Goal: Communication & Community: Answer question/provide support

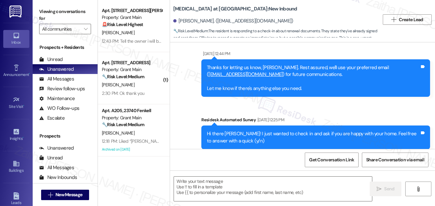
type textarea "Fetching suggested responses. Please feel free to read through the conversation…"
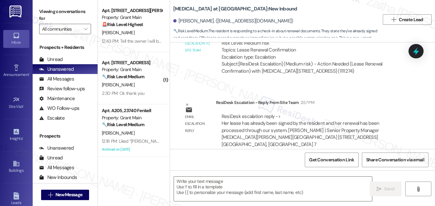
scroll to position [1149, 0]
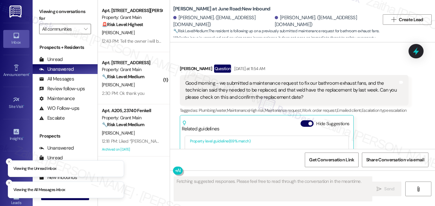
scroll to position [59, 0]
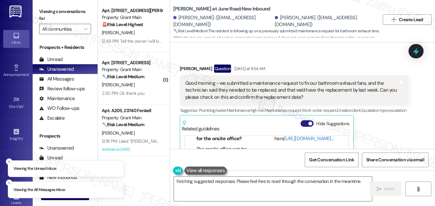
click at [304, 121] on button "Hide Suggestions" at bounding box center [307, 124] width 13 height 7
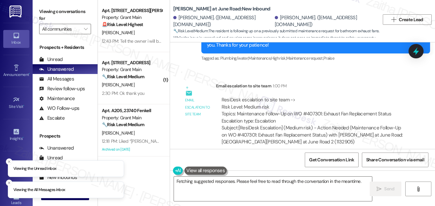
scroll to position [8277, 0]
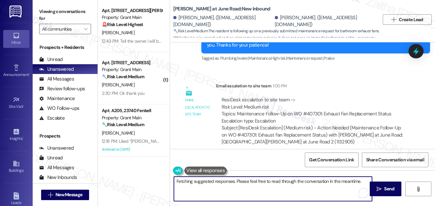
drag, startPoint x: 209, startPoint y: 181, endPoint x: 360, endPoint y: 184, distance: 150.3
click at [361, 184] on textarea "Hi {{first_name}}, I'm happy to look into the status of your bathroom exhaust f…" at bounding box center [273, 189] width 198 height 25
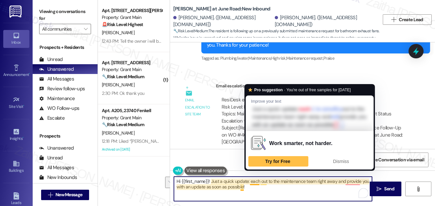
drag, startPoint x: 250, startPoint y: 181, endPoint x: 255, endPoint y: 189, distance: 9.2
click at [255, 189] on textarea "Hi {{first_name}}! Just a quick update: each out to the maintenance team right …" at bounding box center [273, 189] width 198 height 25
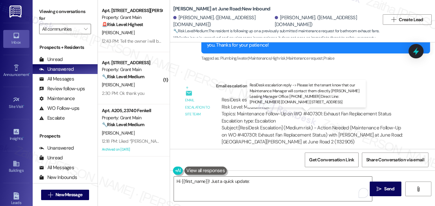
drag, startPoint x: 284, startPoint y: 123, endPoint x: 389, endPoint y: 121, distance: 105.9
click at [389, 184] on div "ResiDesk escalation reply -> Please let the tenant know that our Maintenance Ma…" at bounding box center [309, 197] width 175 height 27
copy div "our Maintenance Manager will contact them directl"
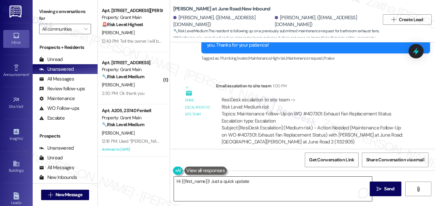
click at [266, 183] on textarea "Hi {{first_name}}! Just a quick update:" at bounding box center [273, 189] width 198 height 25
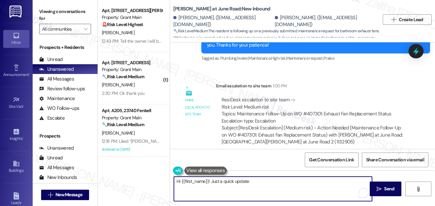
paste textarea "our Maintenance Manager will contact them directl"
click at [254, 180] on textarea "Hi {{first_name}}! Just a quick update: our Maintenance Manager will contact th…" at bounding box center [273, 189] width 198 height 25
click at [328, 181] on textarea "Hi {{first_name}}! Just a quick update: Our Maintenance Manager will contact th…" at bounding box center [273, 189] width 198 height 25
type textarea "Hi {{first_name}}! Just a quick update: Our Maintenance Manager will contact yo…"
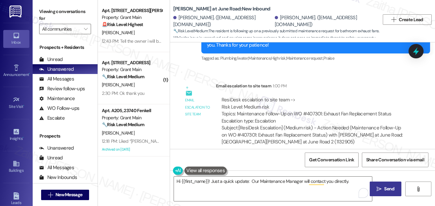
drag, startPoint x: 387, startPoint y: 189, endPoint x: 381, endPoint y: 183, distance: 9.3
click at [387, 189] on span "Send" at bounding box center [390, 189] width 10 height 7
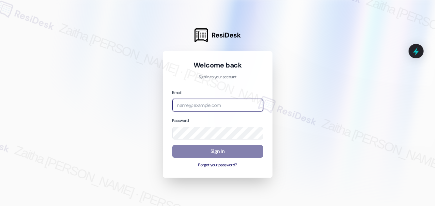
click at [211, 106] on input "email" at bounding box center [217, 105] width 91 height 13
type input "automated-surveys-grant_main-zaitha.mae.garcia@grant_main.com"
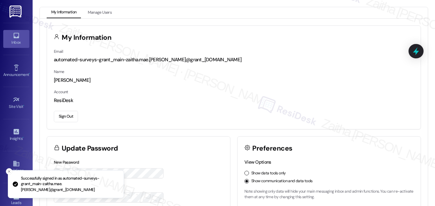
click at [17, 42] on div "Inbox" at bounding box center [16, 42] width 33 height 7
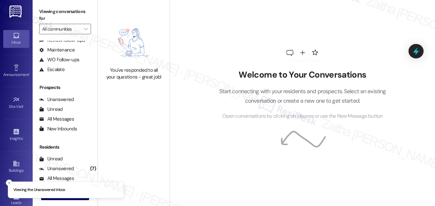
scroll to position [86, 0]
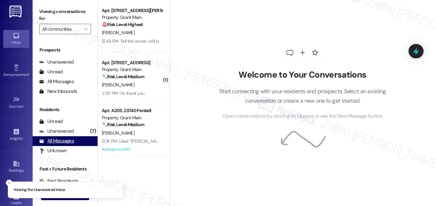
click at [63, 142] on div "All Messages" at bounding box center [56, 141] width 35 height 7
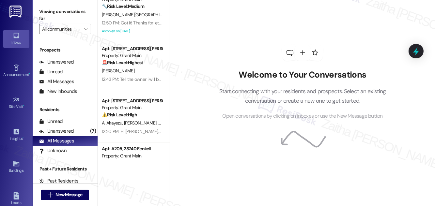
scroll to position [0, 0]
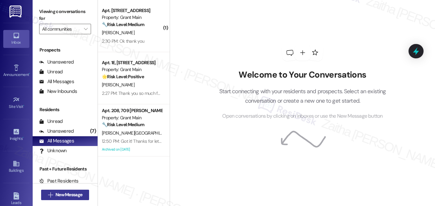
click at [64, 195] on span "New Message" at bounding box center [69, 195] width 27 height 7
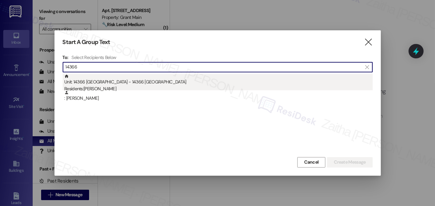
type input "14366"
click at [90, 84] on div "Unit: 14366 Westwood - 14366 Westwood Residents: Janetta Simpson" at bounding box center [218, 83] width 309 height 19
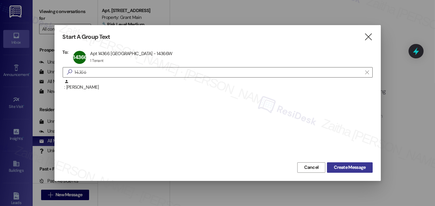
click at [347, 164] on span "Create Message" at bounding box center [350, 167] width 32 height 7
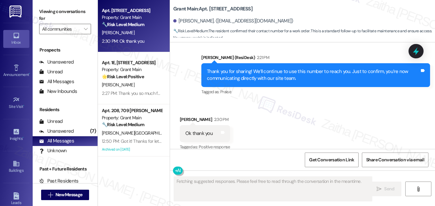
scroll to position [1031, 0]
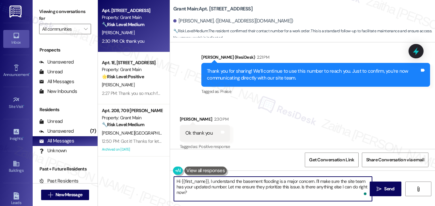
drag, startPoint x: 176, startPoint y: 181, endPoint x: 199, endPoint y: 199, distance: 29.3
click at [199, 199] on textarea "Hi {{first_name}}, I understand the basement flooding is a major concern. I'll …" at bounding box center [273, 189] width 198 height 25
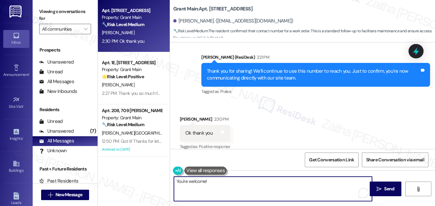
click at [187, 116] on div "Janetta Simpson 2:30 PM" at bounding box center [205, 120] width 50 height 9
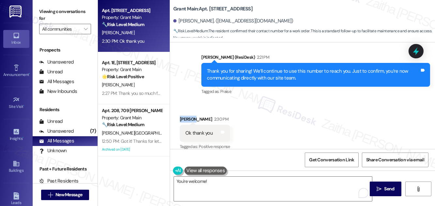
click at [187, 116] on div "Janetta Simpson 2:30 PM" at bounding box center [205, 120] width 50 height 9
copy div "Janetta"
click at [206, 181] on textarea "You're welcome!" at bounding box center [273, 189] width 198 height 25
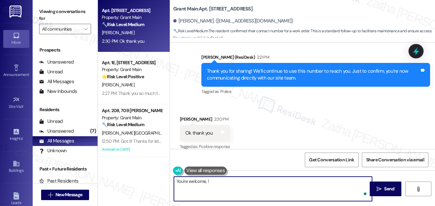
paste textarea "Janetta"
click at [230, 180] on textarea "You're welcome, Janetta!" at bounding box center [273, 189] width 198 height 25
type textarea "You're welcome, Janetta!"
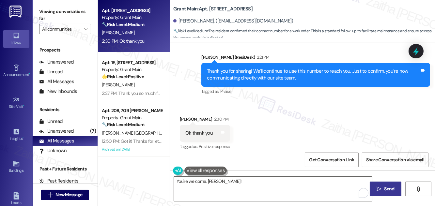
click at [385, 188] on span "Send" at bounding box center [390, 189] width 10 height 7
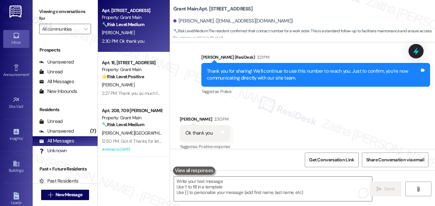
scroll to position [1031, 0]
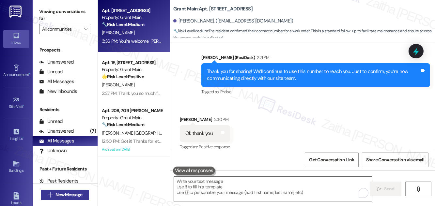
click at [67, 195] on span "New Message" at bounding box center [69, 195] width 27 height 7
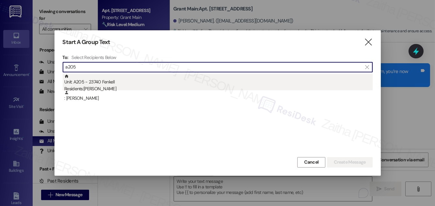
type input "a205"
click at [84, 77] on div "Unit: A205 - 23740 Fenkell Residents: Cedric Ware" at bounding box center [218, 83] width 309 height 19
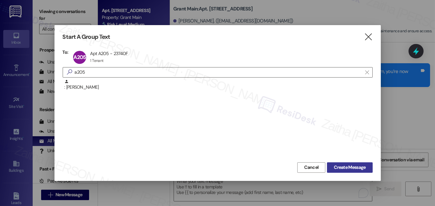
click at [345, 168] on span "Create Message" at bounding box center [350, 167] width 32 height 7
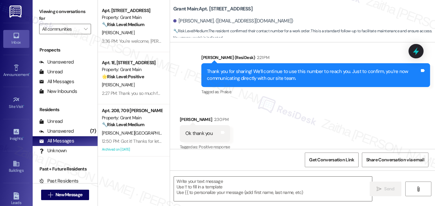
type textarea "Fetching suggested responses. Please feel free to read through the conversation…"
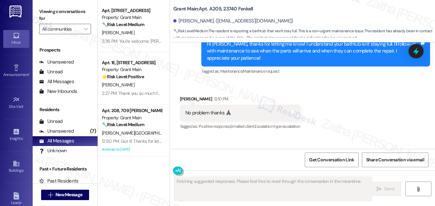
scroll to position [3048, 0]
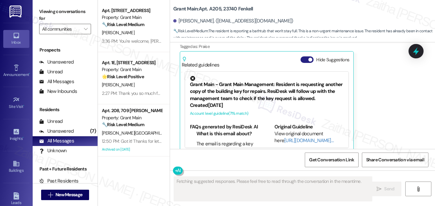
click at [304, 57] on button "Hide Suggestions" at bounding box center [307, 60] width 13 height 7
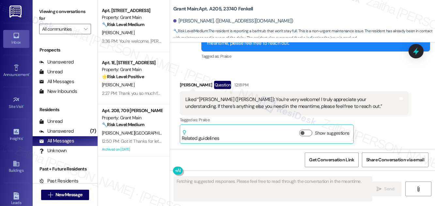
scroll to position [2965, 0]
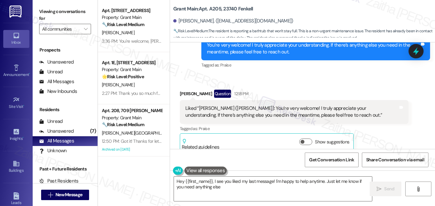
type textarea "Hey {{first_name}}, I see you liked my last message! I'm happy to help anytime.…"
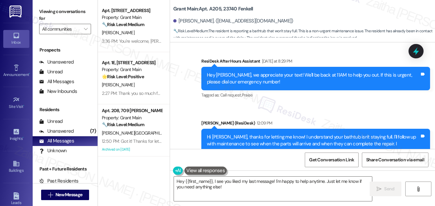
scroll to position [2757, 0]
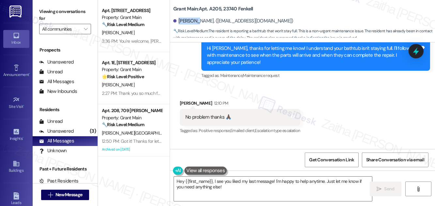
drag, startPoint x: 178, startPoint y: 19, endPoint x: 197, endPoint y: 18, distance: 18.6
click at [197, 18] on div "Cedric Ware. (bigced82071@gmail.com)" at bounding box center [233, 21] width 120 height 7
click at [212, 6] on b "Grant Main: Apt. A205, 23740 Fenkell" at bounding box center [213, 9] width 80 height 7
copy b "A205"
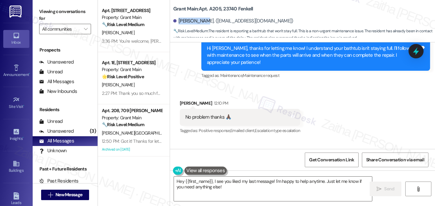
drag, startPoint x: 179, startPoint y: 20, endPoint x: 203, endPoint y: 17, distance: 24.6
click at [203, 18] on div "Cedric Ware. (bigced82071@gmail.com)" at bounding box center [233, 21] width 120 height 7
copy div "Cedric Ware"
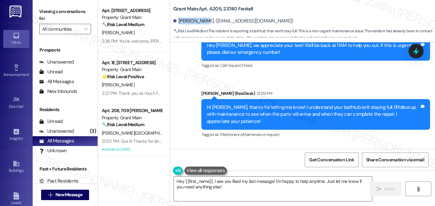
scroll to position [2668, 0]
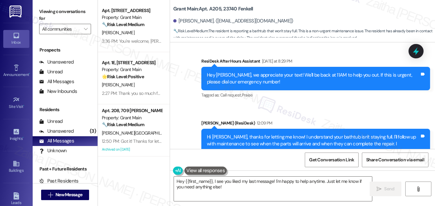
click at [302, 11] on div "Grant Main: Apt. A205, 23740 Fenkell" at bounding box center [238, 9] width 131 height 8
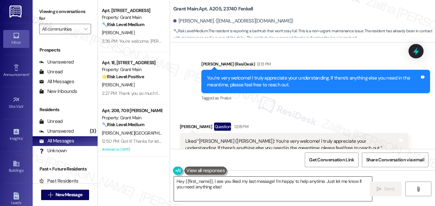
scroll to position [2965, 0]
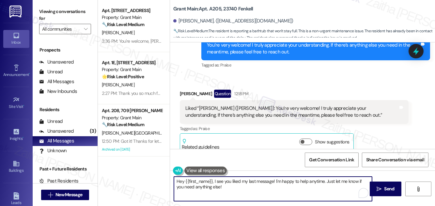
drag, startPoint x: 178, startPoint y: 183, endPoint x: 226, endPoint y: 186, distance: 48.8
click at [226, 186] on textarea "Hey {{first_name}}, I see you liked my last message! I'm happy to help anytime.…" at bounding box center [273, 189] width 198 height 25
drag, startPoint x: 253, startPoint y: 182, endPoint x: 175, endPoint y: 184, distance: 78.4
click at [175, 184] on textarea "I heard back from the team and they" at bounding box center [273, 189] width 198 height 25
click at [257, 179] on textarea "Just a quick update from the team:" at bounding box center [273, 189] width 198 height 25
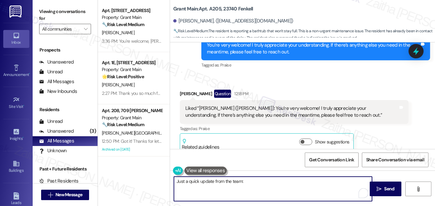
paste textarea "We just created a new WO for the tub stopper - which was not on the original wo…"
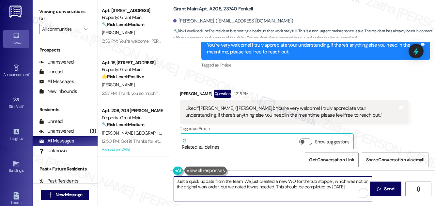
click at [345, 187] on textarea "Just a quick update from the team: We just created a new WO for the tub stopper…" at bounding box center [273, 189] width 198 height 25
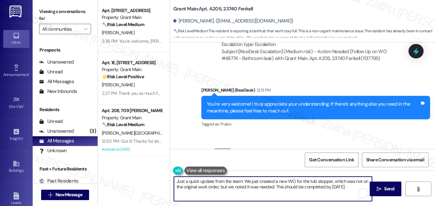
scroll to position [2906, 0]
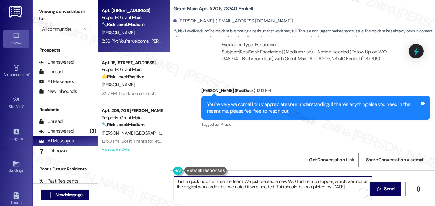
type textarea "Just a quick update from the team: We just created a new WO for the tub stopper…"
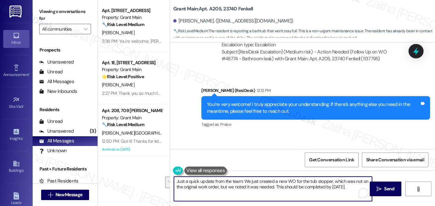
drag, startPoint x: 348, startPoint y: 188, endPoint x: 175, endPoint y: 181, distance: 172.6
click at [175, 181] on textarea "Just a quick update from the team: We just created a new WO for the tub stopper…" at bounding box center [273, 189] width 198 height 25
click at [260, 187] on textarea "Just a quick update from the team: We just created a new WO for the tub stopper…" at bounding box center [273, 189] width 198 height 25
drag, startPoint x: 174, startPoint y: 181, endPoint x: 352, endPoint y: 185, distance: 178.7
click at [351, 186] on textarea "Just a quick update from the team: We just created a new WO for the tub stopper…" at bounding box center [273, 189] width 198 height 25
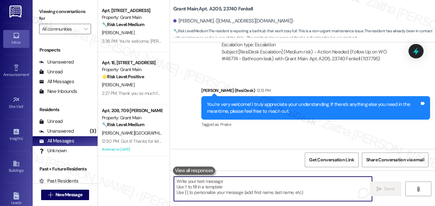
paste textarea "Just a quick update from the team: we created a new work order for the tub stop…"
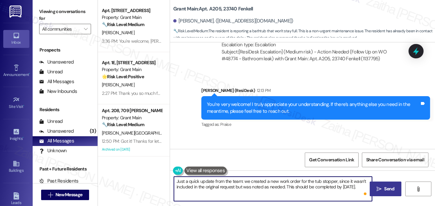
type textarea "Just a quick update from the team: we created a new work order for the tub stop…"
click at [386, 184] on button " Send" at bounding box center [386, 189] width 32 height 15
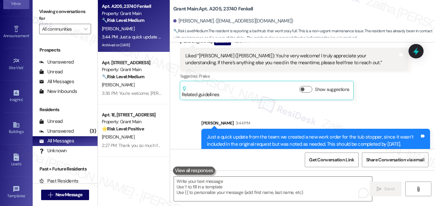
scroll to position [103, 0]
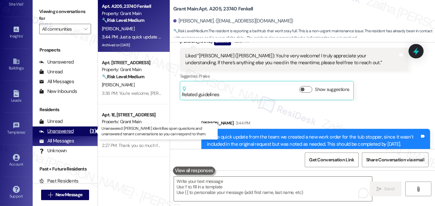
click at [75, 132] on div "Unanswered (3)" at bounding box center [65, 132] width 65 height 10
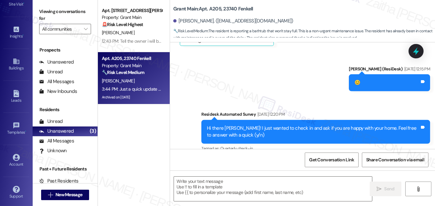
type textarea "Fetching suggested responses. Please feel free to read through the conversation…"
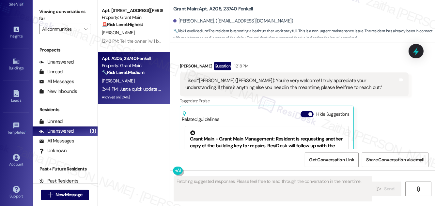
scroll to position [3048, 0]
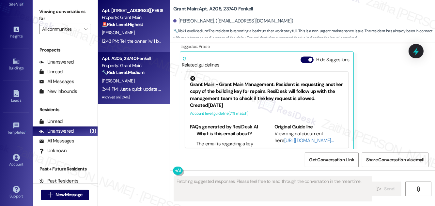
click at [153, 32] on div "[PERSON_NAME]" at bounding box center [132, 33] width 62 height 8
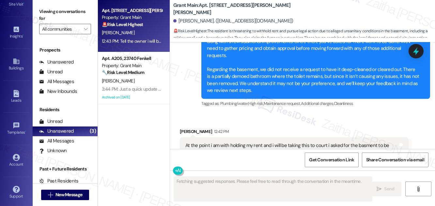
scroll to position [3272, 0]
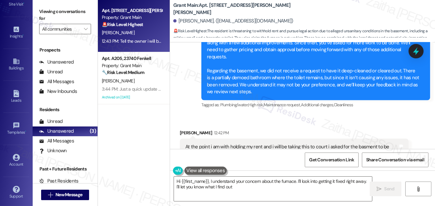
type textarea "Hi {{first_name}}, I understand your concern about the furnace. I'll look into …"
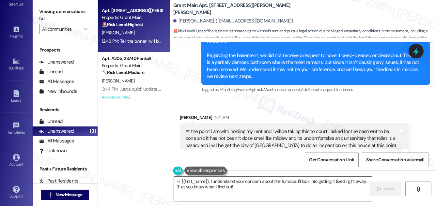
scroll to position [3302, 0]
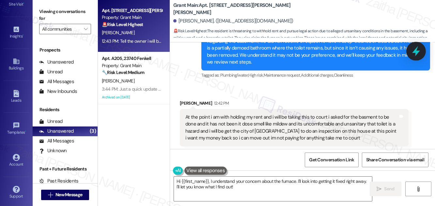
click at [415, 51] on icon at bounding box center [417, 51] width 8 height 10
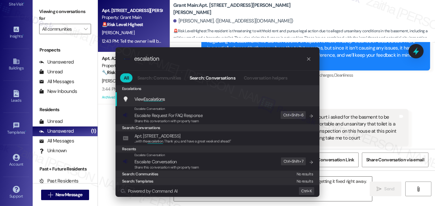
type input "escalation"
click at [160, 99] on span "Escalation" at bounding box center [153, 99] width 19 height 6
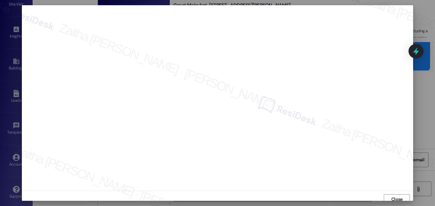
scroll to position [4, 0]
click at [397, 198] on span "Close" at bounding box center [397, 196] width 11 height 7
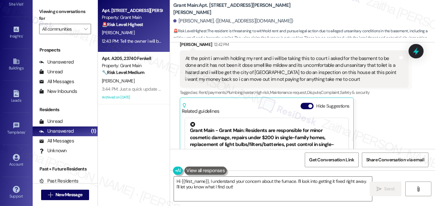
scroll to position [3362, 0]
click at [304, 102] on button "Hide Suggestions" at bounding box center [307, 105] width 13 height 7
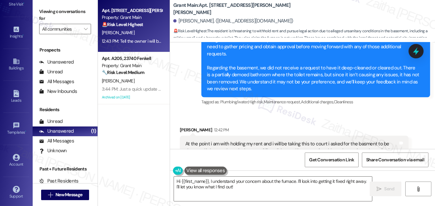
scroll to position [3279, 0]
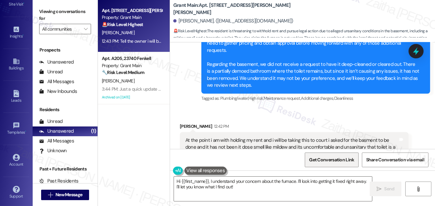
click at [338, 164] on span "Get Conversation Link" at bounding box center [332, 160] width 48 height 14
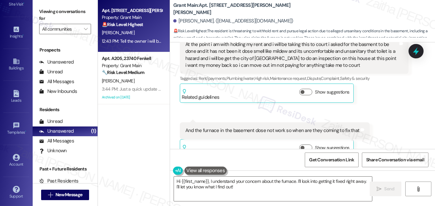
scroll to position [3309, 0]
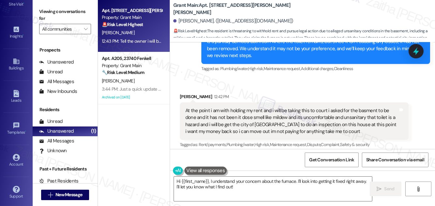
click at [392, 122] on div "Mitasha Collins 12:42 PM At the point i am with holding my rent and i will be t…" at bounding box center [294, 131] width 229 height 76
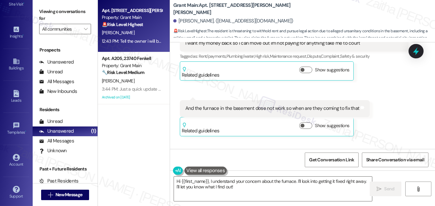
scroll to position [3398, 0]
click at [17, 161] on div "Account" at bounding box center [16, 164] width 33 height 7
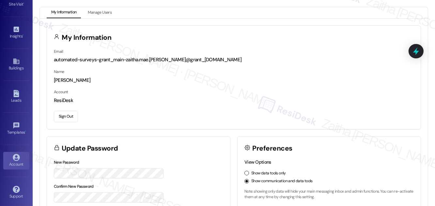
click at [65, 119] on button "Sign Out" at bounding box center [66, 116] width 24 height 11
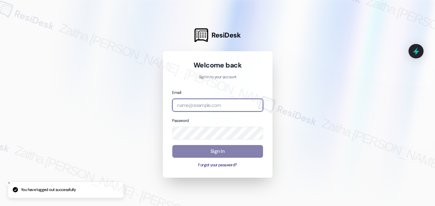
click at [207, 106] on input "email" at bounding box center [217, 105] width 91 height 13
type input "automated-surveys-orion_housing-zaitha.mae.garcia@orion_housing.com"
